Goal: Task Accomplishment & Management: Manage account settings

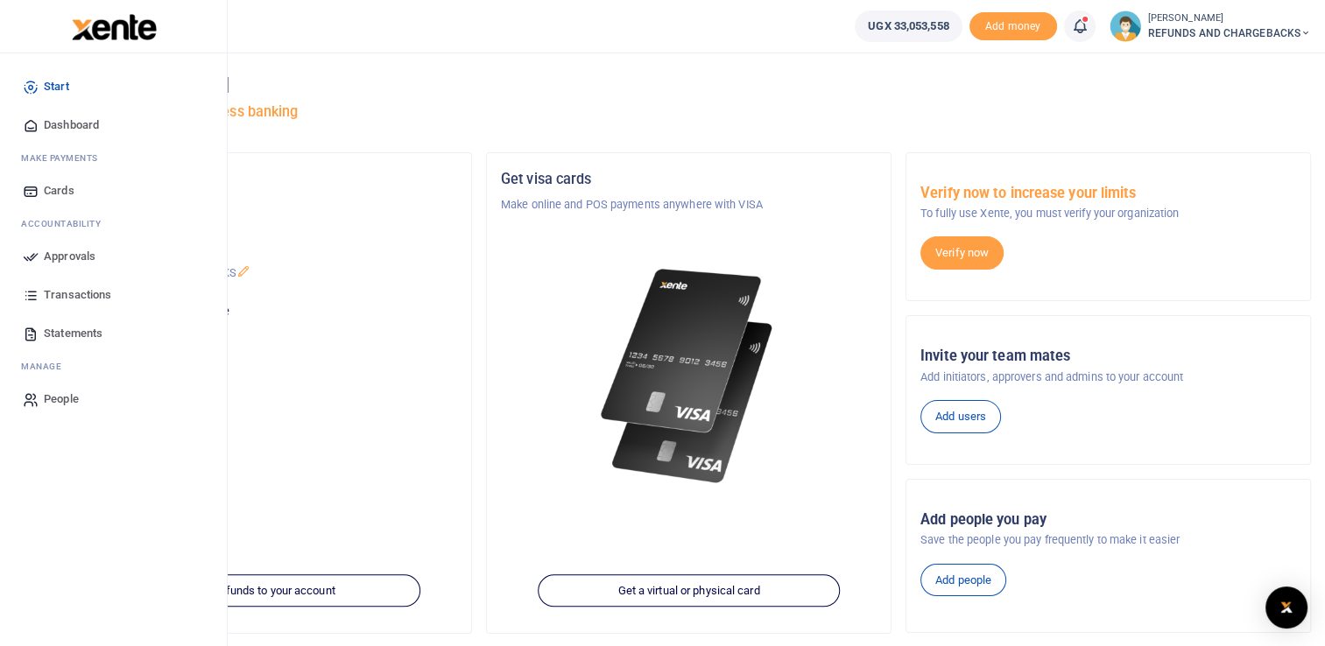
click at [35, 257] on icon at bounding box center [31, 257] width 16 height 16
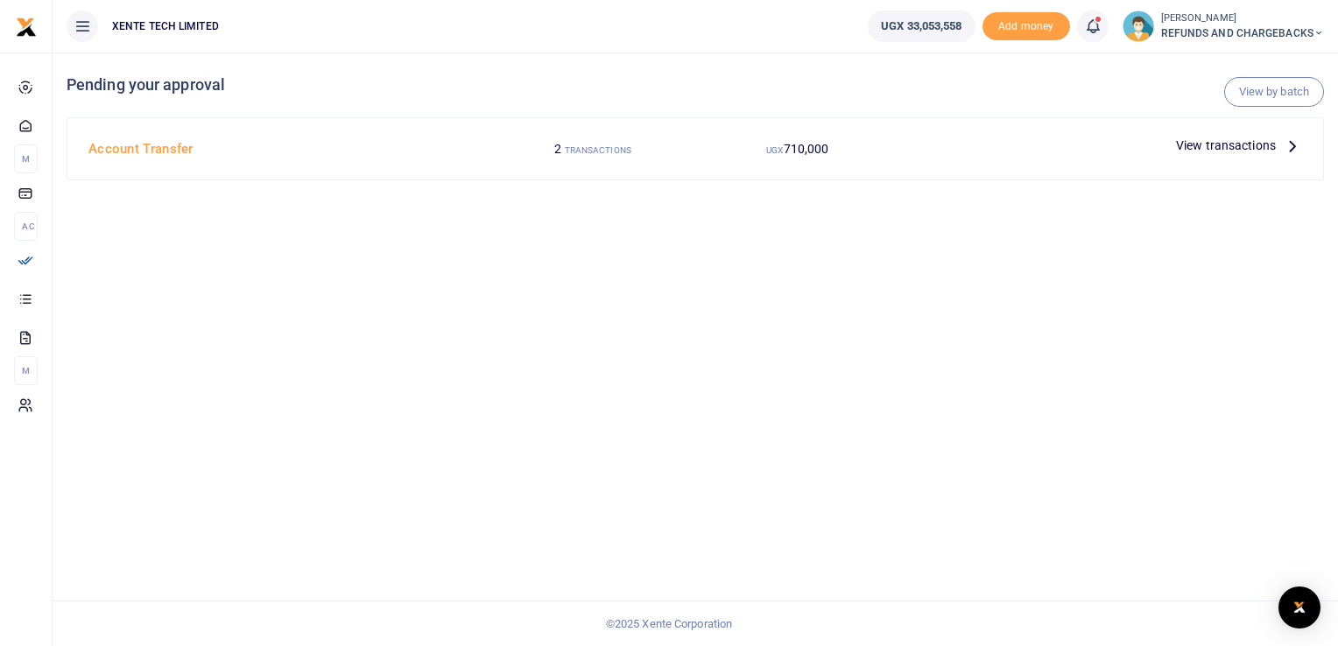
click at [1296, 146] on icon at bounding box center [1292, 145] width 19 height 19
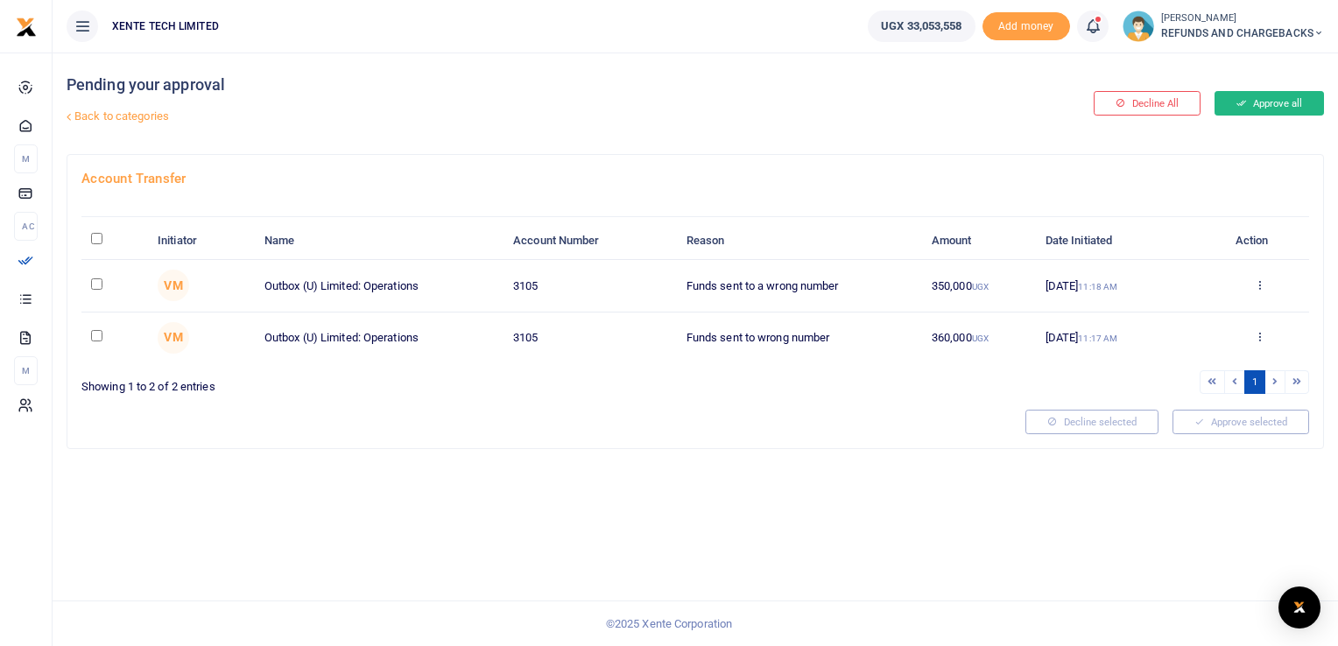
click at [1278, 106] on button "Approve all" at bounding box center [1269, 103] width 109 height 25
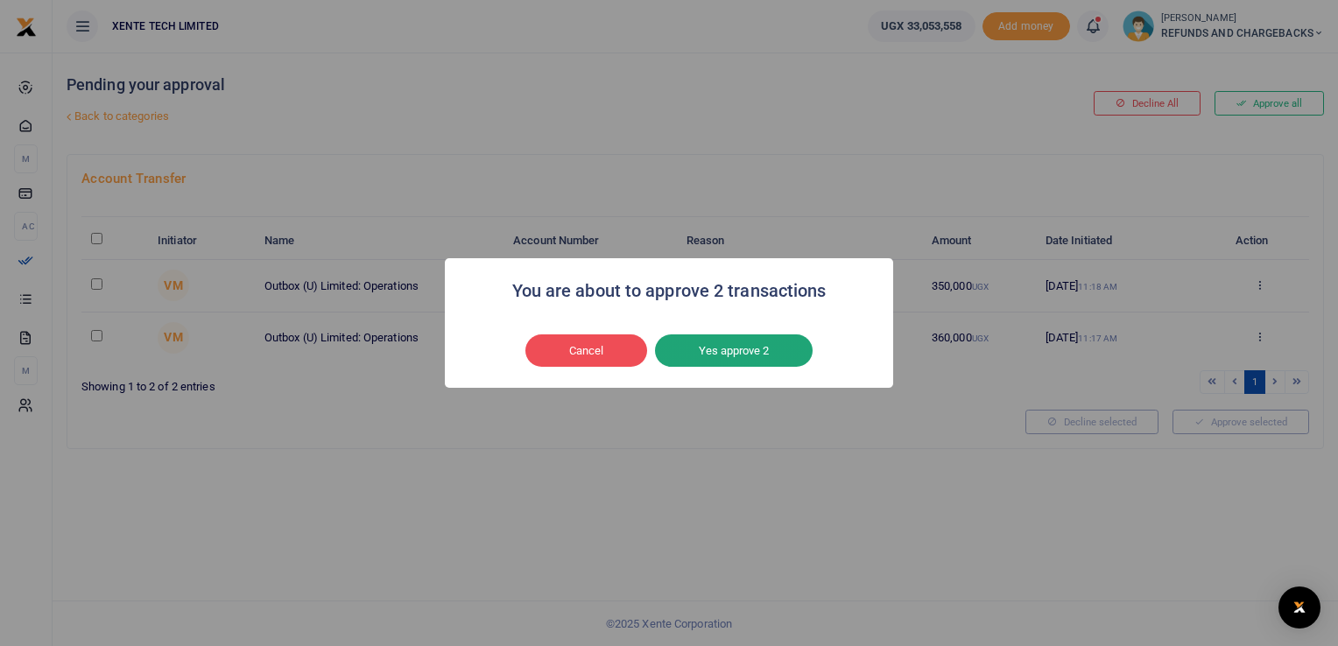
click at [764, 348] on button "Yes approve 2" at bounding box center [734, 351] width 158 height 33
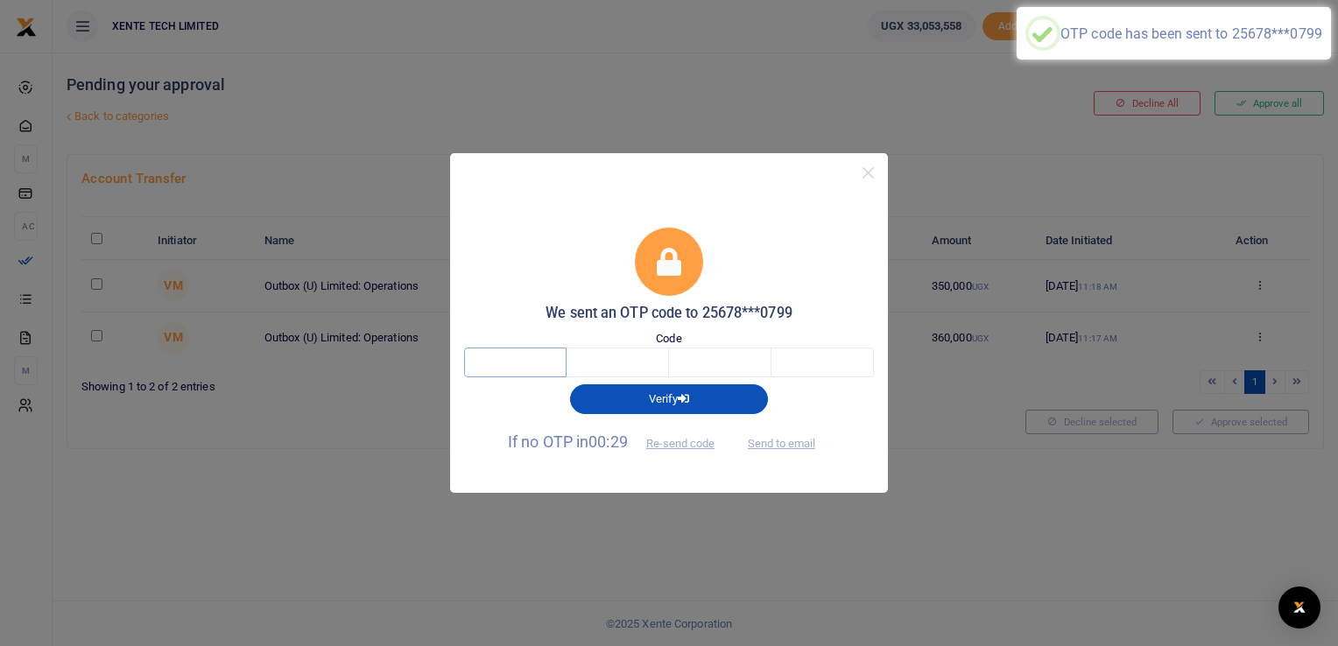
click at [550, 366] on input "text" at bounding box center [515, 363] width 102 height 30
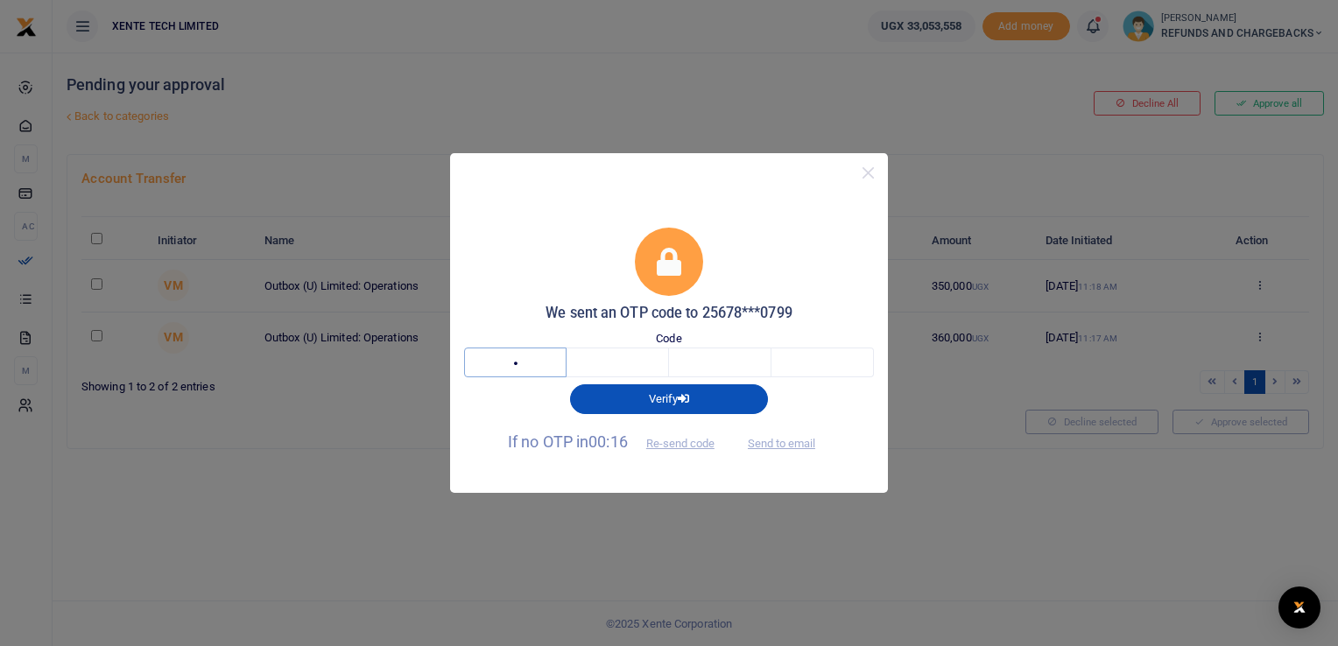
type input "8"
type input "0"
type input "2"
